Goal: Communication & Community: Answer question/provide support

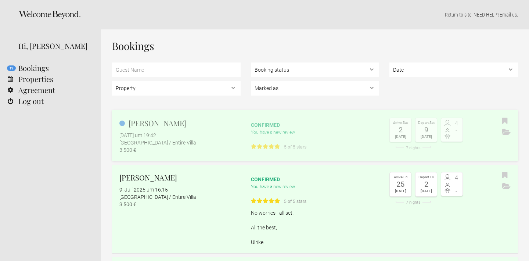
click at [169, 130] on div "Stefan Hansen 13. August 2025 um 19:42 Villa La Palma / Entire Villa 3.500 €" at bounding box center [176, 136] width 129 height 36
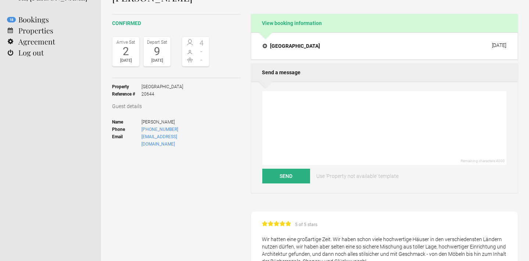
scroll to position [50, 0]
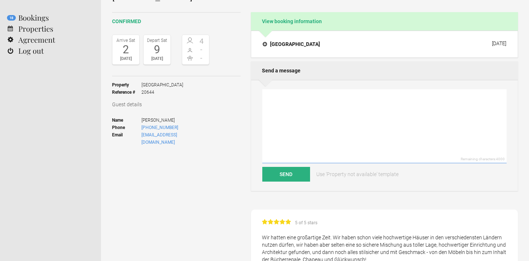
click at [281, 101] on textarea at bounding box center [384, 126] width 244 height 74
click at [276, 101] on textarea at bounding box center [384, 126] width 244 height 74
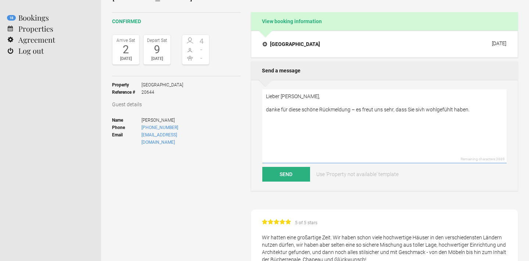
click at [422, 110] on textarea "Lieber [PERSON_NAME], danke für diese schöne Rückmeldung – es freut uns sehr, d…" at bounding box center [384, 126] width 244 height 74
click at [473, 110] on textarea "Lieber [PERSON_NAME], danke für diese schöne Rückmeldung – es freut uns sehr, d…" at bounding box center [384, 126] width 244 height 74
click at [278, 124] on textarea "Lieber [PERSON_NAME], danke für diese schöne Rückmeldung – es freut uns sehr, d…" at bounding box center [384, 126] width 244 height 74
click at [305, 122] on textarea "Lieber [PERSON_NAME], danke für diese schöne Rückmeldung – es freut uns sehr, d…" at bounding box center [384, 126] width 244 height 74
drag, startPoint x: 328, startPoint y: 133, endPoint x: 268, endPoint y: 132, distance: 60.3
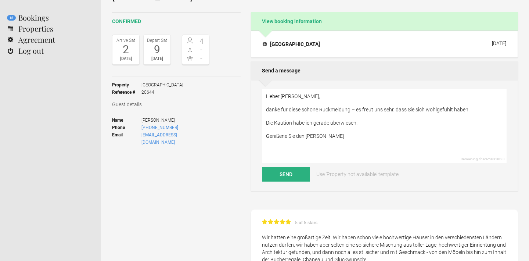
click at [268, 132] on textarea "Lieber [PERSON_NAME], danke für diese schöne Rückmeldung – es freut uns sehr, d…" at bounding box center [384, 126] width 244 height 74
click at [363, 124] on textarea "Lieber [PERSON_NAME], danke für diese schöne Rückmeldung – es freut uns sehr, d…" at bounding box center [384, 126] width 244 height 74
drag, startPoint x: 290, startPoint y: 136, endPoint x: 294, endPoint y: 136, distance: 3.7
click at [290, 136] on textarea "Lieber [PERSON_NAME], danke für diese schöne Rückmeldung – es freut uns sehr, d…" at bounding box center [384, 126] width 244 height 74
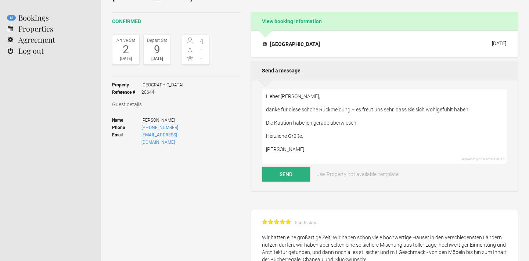
type textarea "Lieber [PERSON_NAME], danke für diese schöne Rückmeldung – es freut uns sehr, d…"
click at [290, 174] on button "Send" at bounding box center [286, 174] width 48 height 15
